Goal: Information Seeking & Learning: Check status

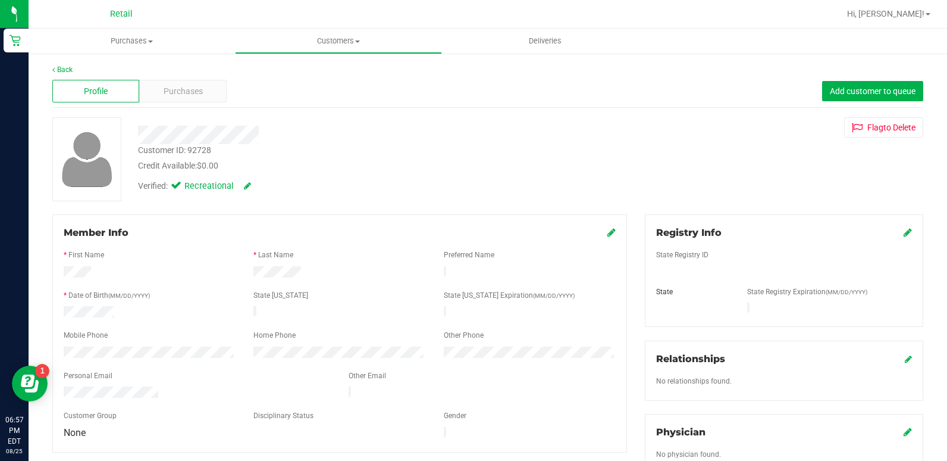
click at [196, 104] on div "Profile Purchases Add customer to queue" at bounding box center [487, 91] width 871 height 33
click at [193, 95] on span "Purchases" at bounding box center [183, 91] width 39 height 12
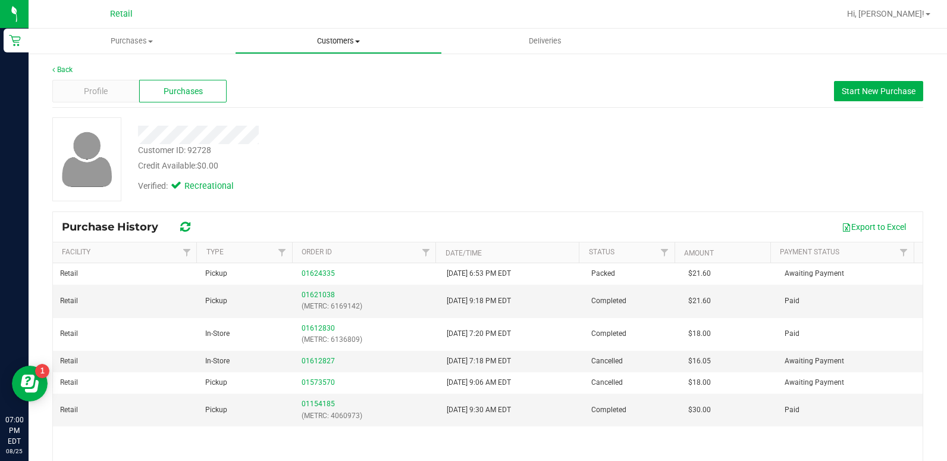
click at [337, 40] on span "Customers" at bounding box center [338, 41] width 205 height 11
click at [306, 73] on span "All customers" at bounding box center [278, 72] width 86 height 10
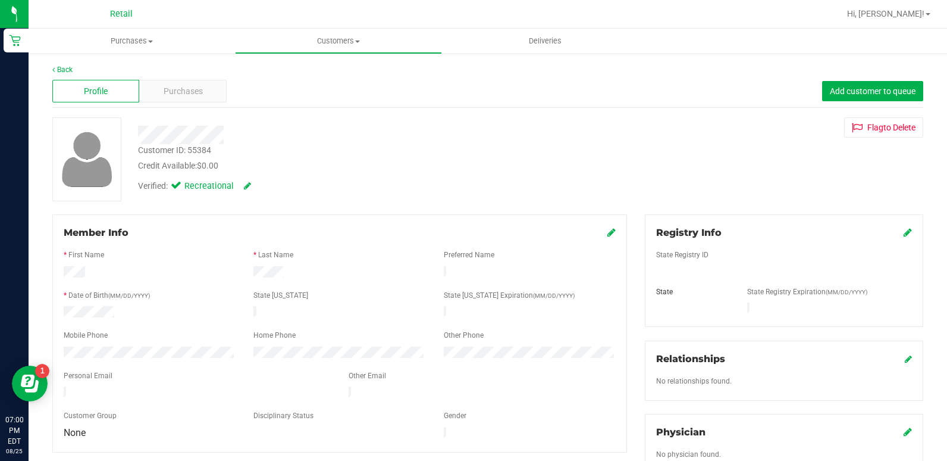
click at [181, 76] on div "Back Profile Purchases Add customer to queue Customer ID: 55384 Credit Availabl…" at bounding box center [487, 441] width 871 height 755
drag, startPoint x: 181, startPoint y: 76, endPoint x: 184, endPoint y: 92, distance: 16.9
click at [184, 92] on span "Purchases" at bounding box center [183, 91] width 39 height 12
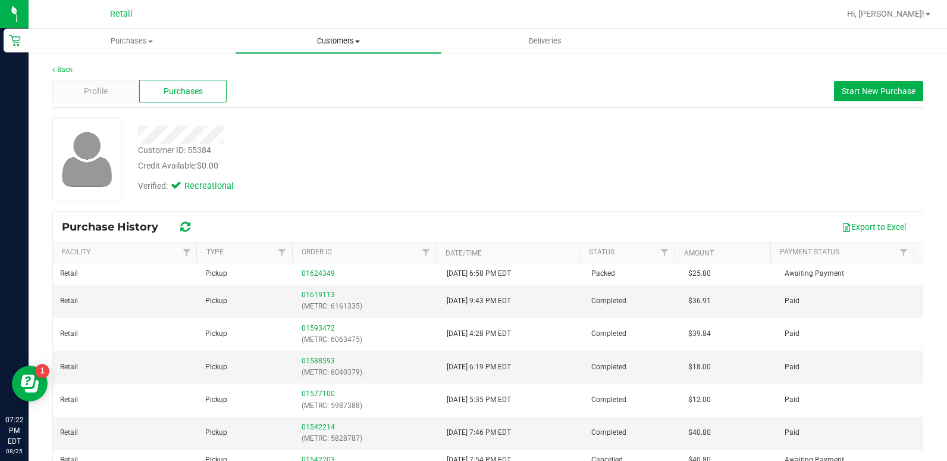
click at [347, 48] on uib-tab-heading "Customers All customers Add a new customer All physicians" at bounding box center [338, 41] width 205 height 24
click at [303, 74] on span "All customers" at bounding box center [278, 72] width 86 height 10
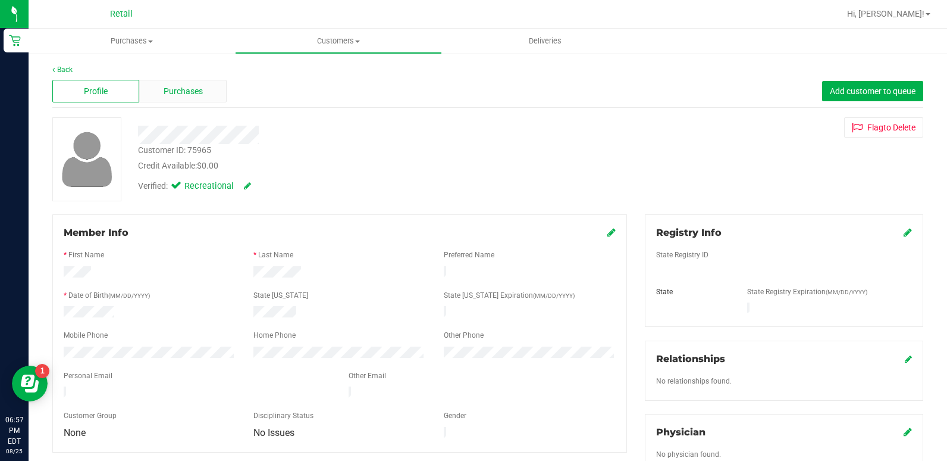
click at [201, 89] on span "Purchases" at bounding box center [183, 91] width 39 height 12
